Goal: Ask a question: Seek information or help from site administrators or community

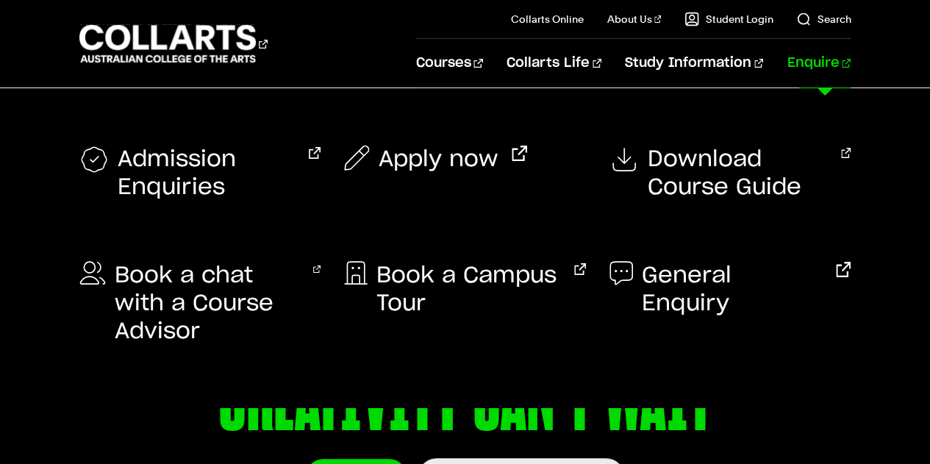
click at [836, 61] on link "Enquire" at bounding box center [819, 63] width 64 height 49
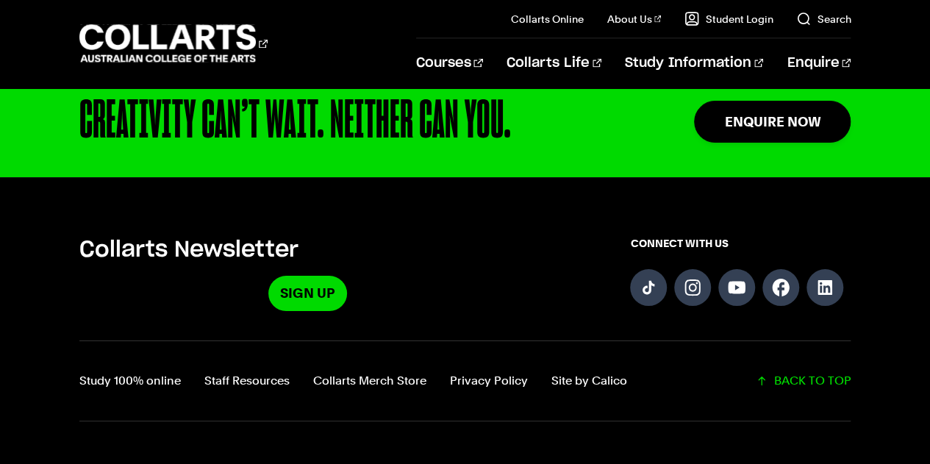
scroll to position [1397, 0]
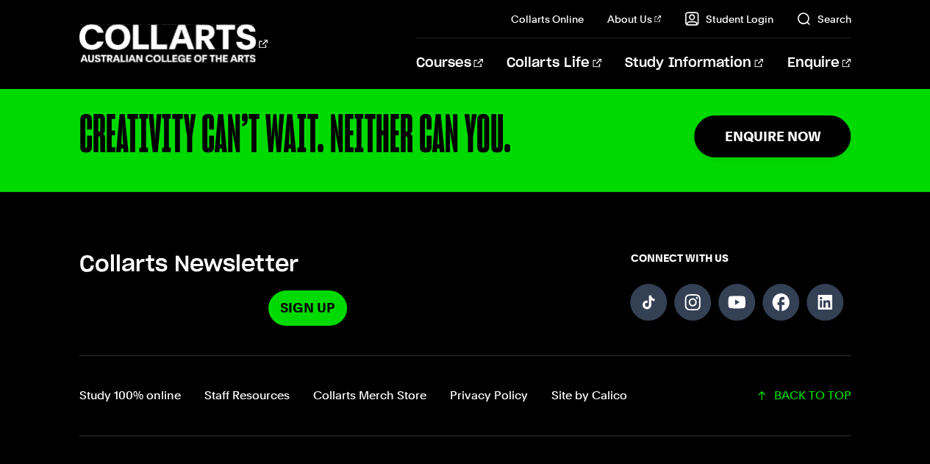
click at [632, 362] on div "Study 100% online Staff Resources Collarts Merch Store Privacy Policy Site by C…" at bounding box center [465, 395] width 772 height 81
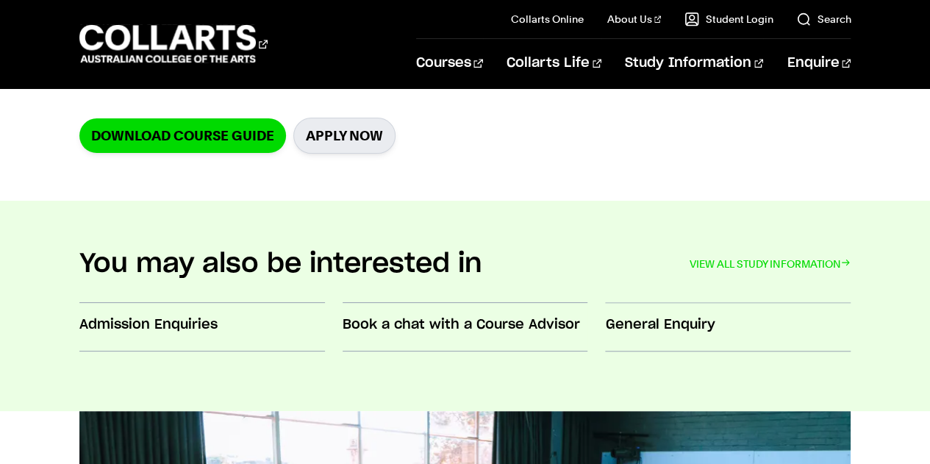
scroll to position [475, 0]
click at [161, 319] on h3 "Admission Enquiries" at bounding box center [202, 324] width 246 height 19
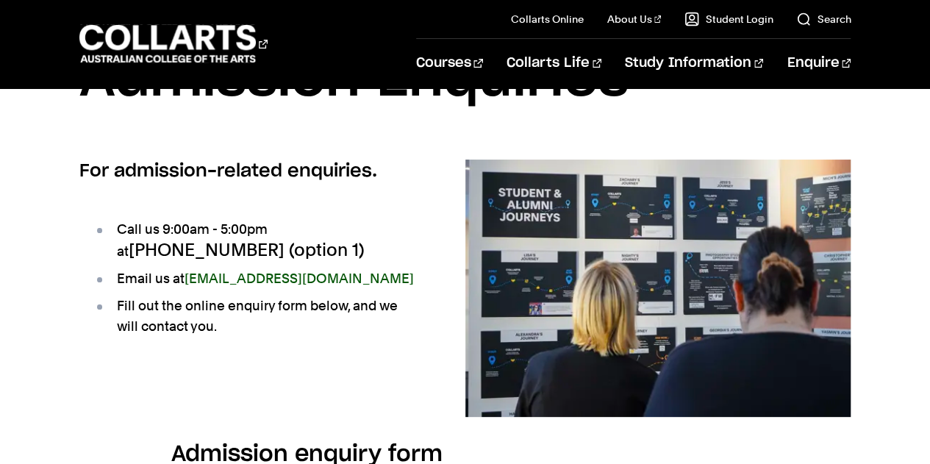
scroll to position [99, 0]
